Goal: Information Seeking & Learning: Find specific fact

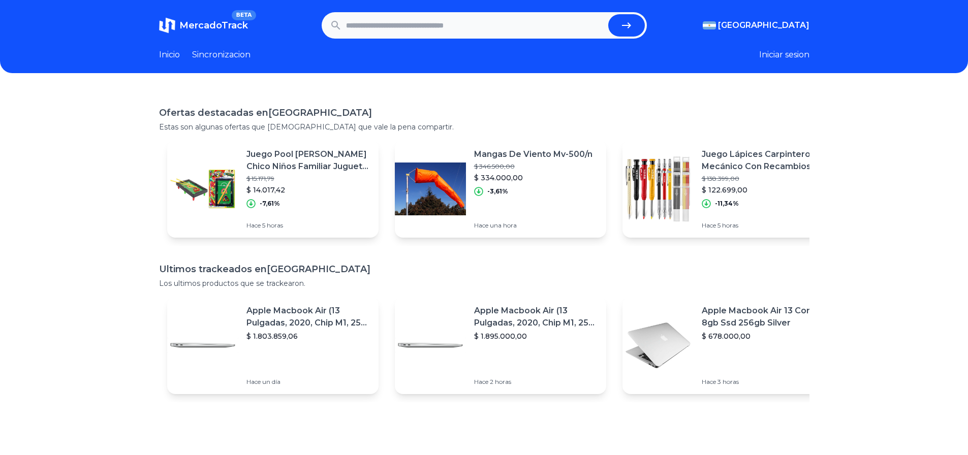
click at [418, 24] on input "text" at bounding box center [475, 25] width 258 height 22
type input "*"
type input "**********"
click at [608, 14] on button "submit" at bounding box center [626, 25] width 37 height 22
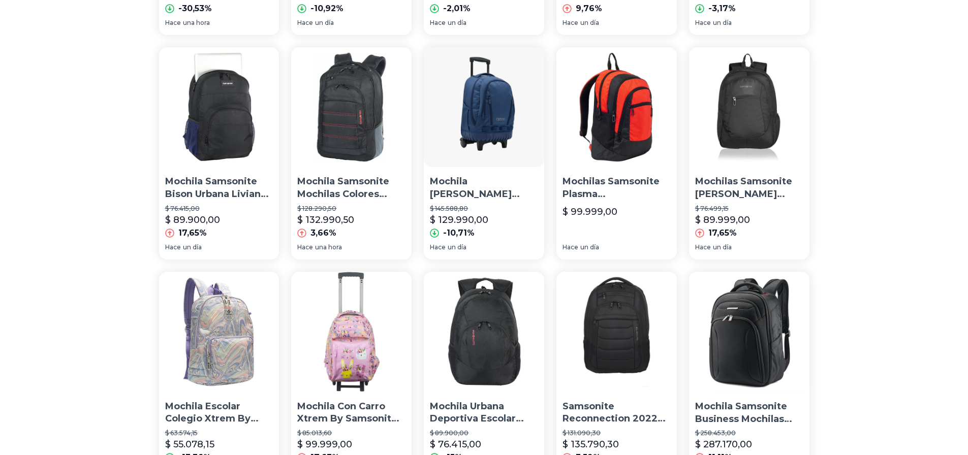
scroll to position [696, 0]
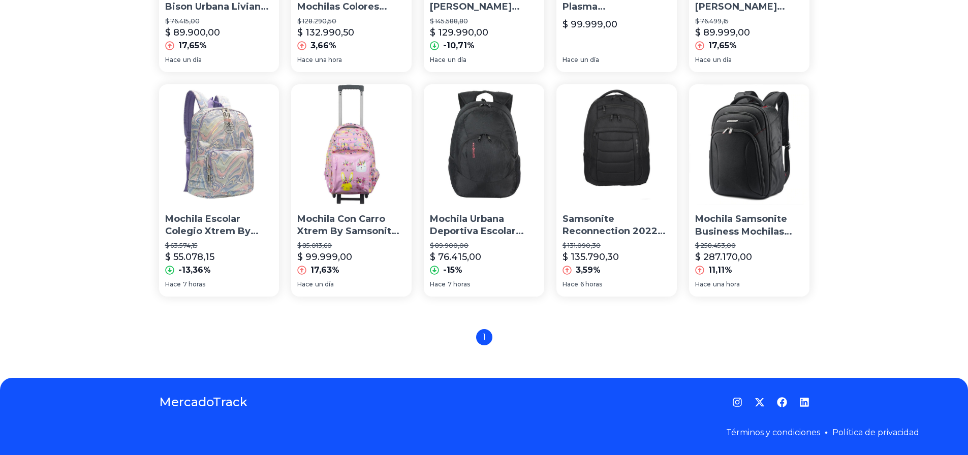
click at [619, 167] on img at bounding box center [617, 144] width 120 height 120
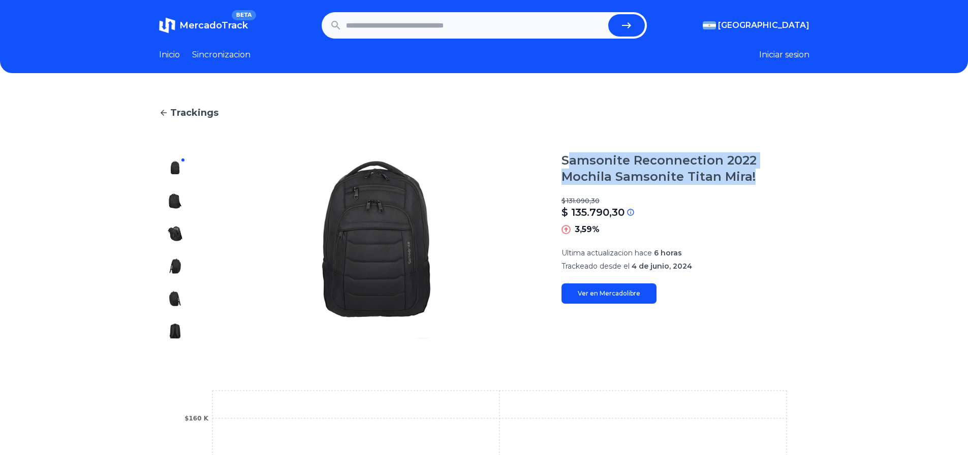
drag, startPoint x: 569, startPoint y: 158, endPoint x: 722, endPoint y: 185, distance: 154.9
click at [722, 185] on div "Samsonite Reconnection 2022 Mochila Samsonite Titan Mira! $ 131.090,30 $ 135.79…" at bounding box center [686, 228] width 248 height 151
click at [180, 204] on img at bounding box center [175, 201] width 16 height 16
